Goal: Navigation & Orientation: Find specific page/section

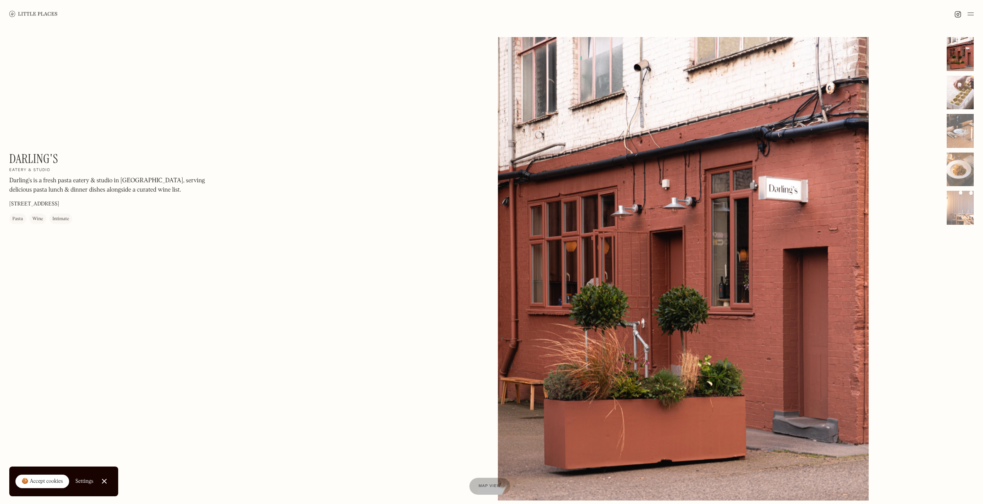
click at [960, 92] on div at bounding box center [960, 93] width 27 height 34
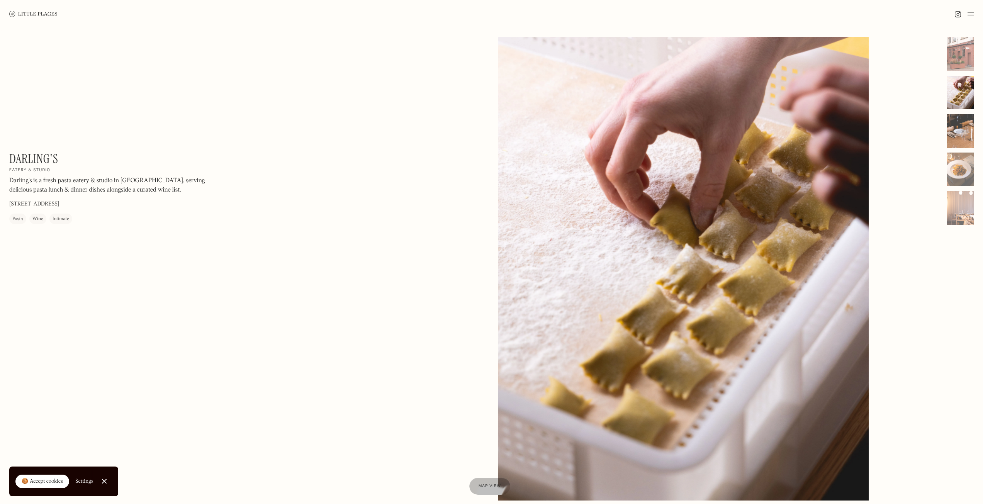
click at [959, 124] on div at bounding box center [960, 131] width 27 height 34
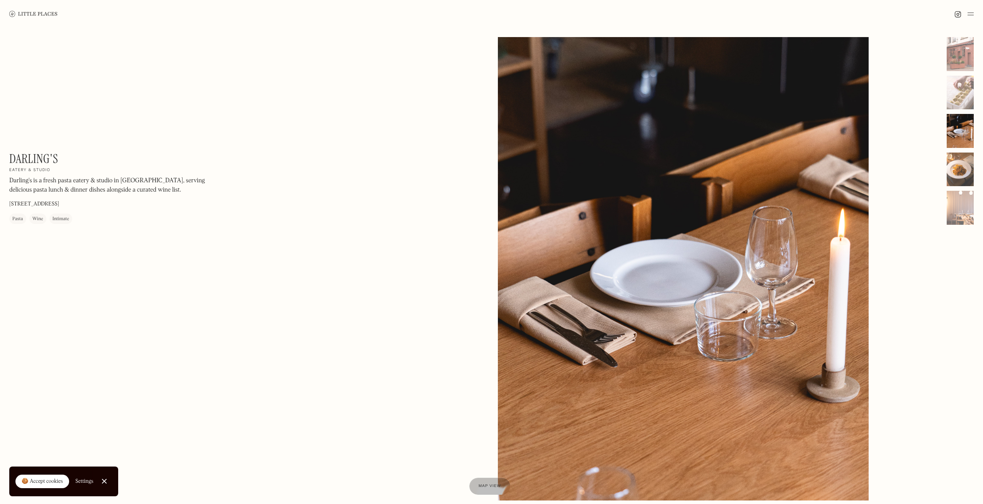
click at [955, 164] on div at bounding box center [960, 170] width 27 height 34
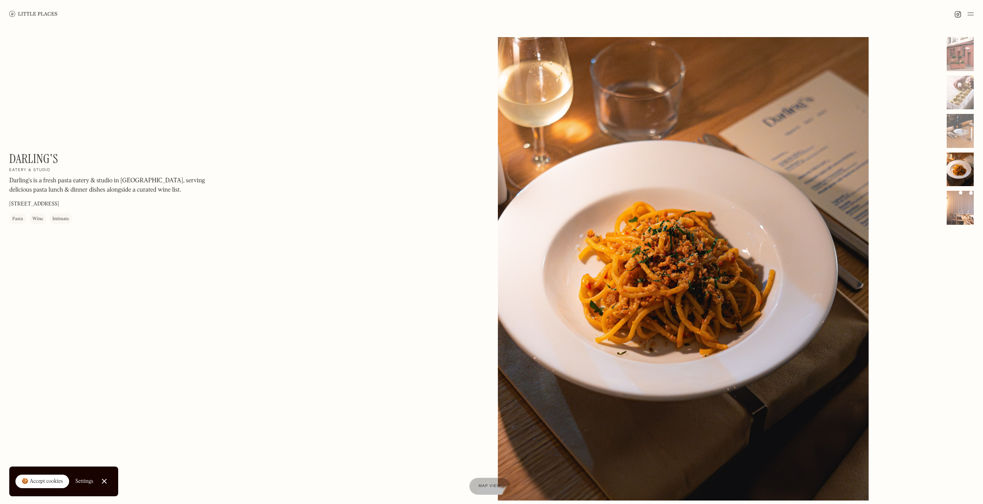
click at [956, 205] on div at bounding box center [960, 208] width 27 height 34
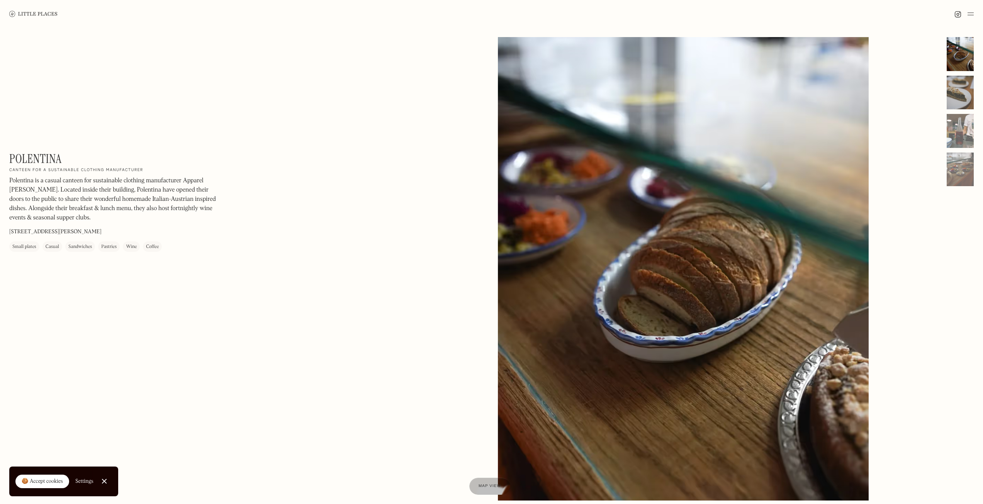
click at [969, 92] on div at bounding box center [960, 93] width 27 height 34
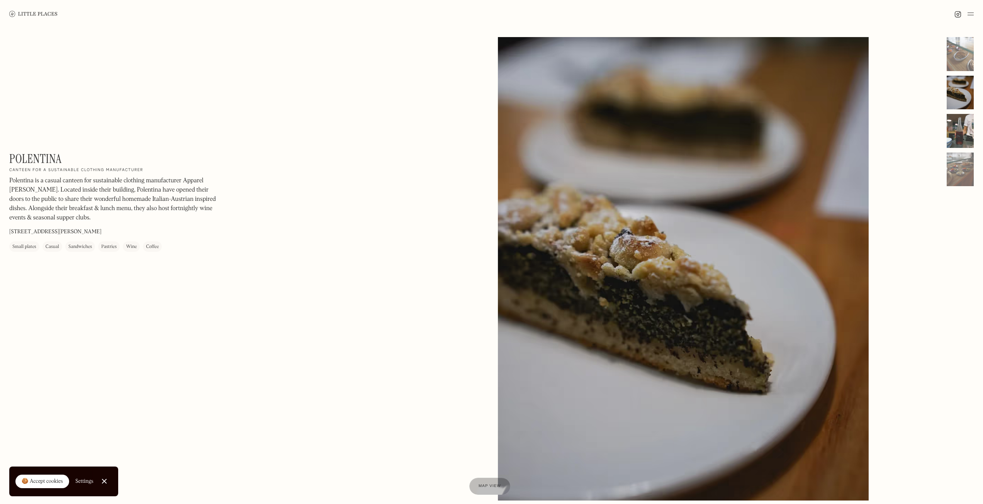
click at [958, 127] on div at bounding box center [960, 131] width 27 height 34
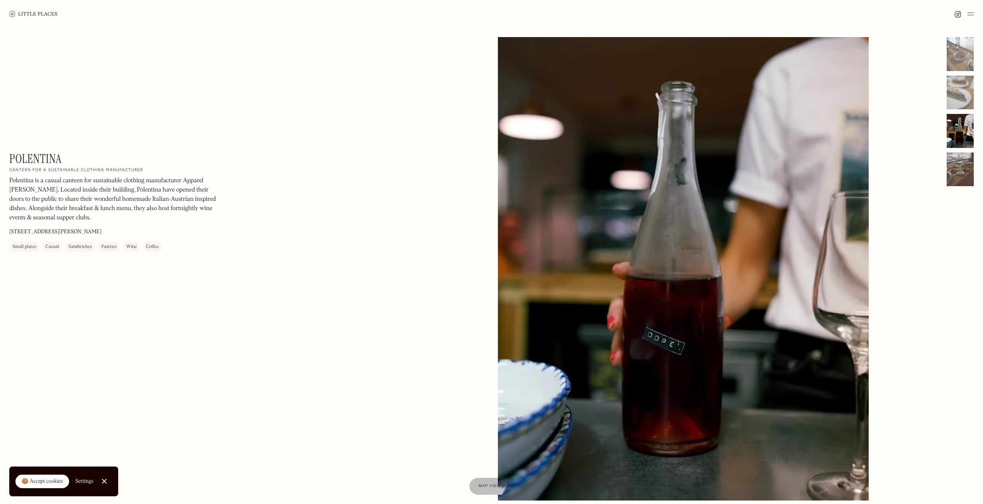
click at [956, 161] on div at bounding box center [960, 170] width 27 height 34
